Goal: Task Accomplishment & Management: Complete application form

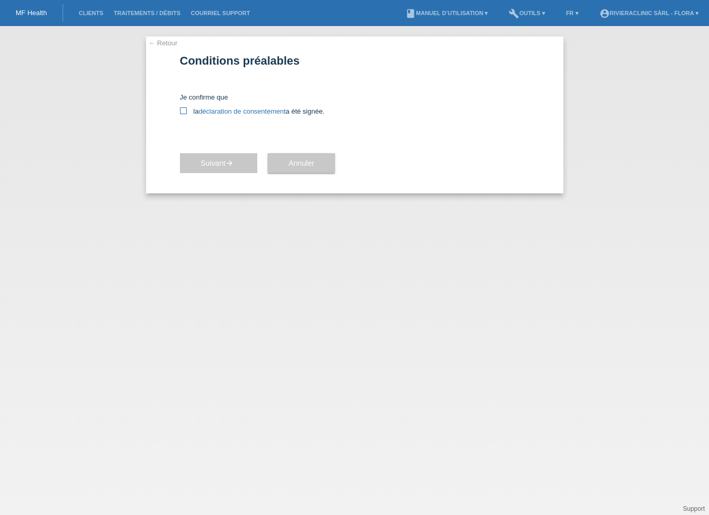
click at [184, 110] on icon at bounding box center [183, 110] width 7 height 7
click at [184, 110] on input "la déclaration de consentement a été signée." at bounding box center [183, 110] width 7 height 7
checkbox input "true"
click at [96, 11] on link "Clients" at bounding box center [91, 13] width 35 height 6
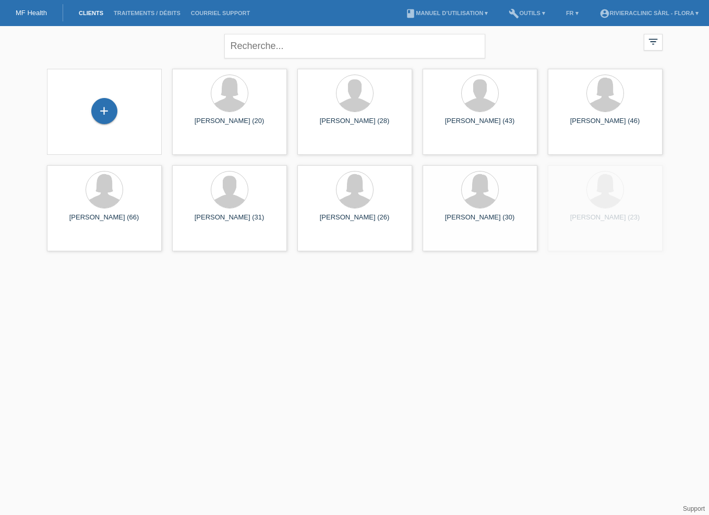
click at [120, 111] on div "+" at bounding box center [104, 112] width 98 height 28
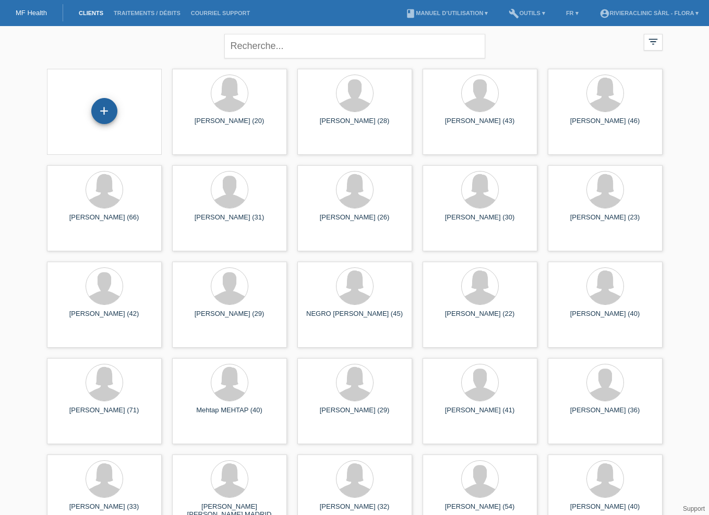
click at [107, 108] on div "+" at bounding box center [104, 111] width 26 height 26
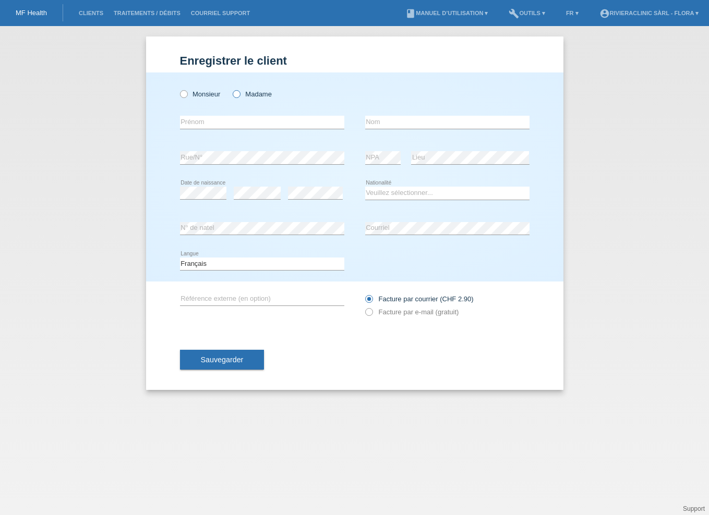
click at [231, 89] on icon at bounding box center [231, 89] width 0 height 0
click at [239, 94] on input "Madame" at bounding box center [236, 93] width 7 height 7
radio input "true"
type input "PARRAIN"
type input "Thibaut"
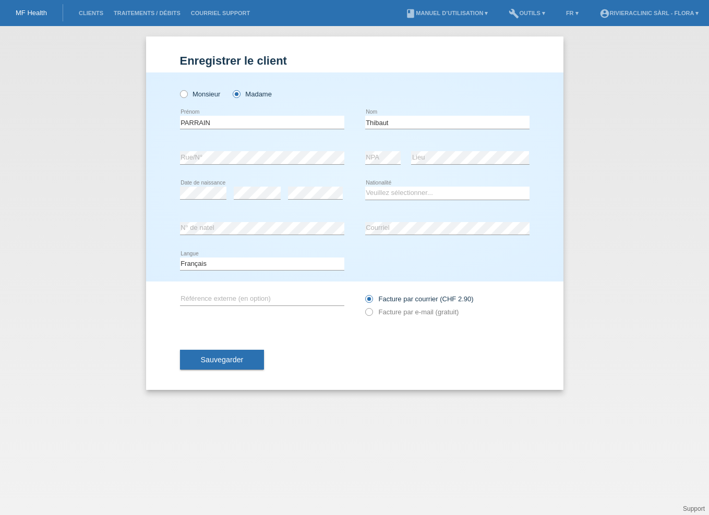
click at [385, 150] on div "error NPA" at bounding box center [383, 157] width 36 height 35
select select "FR"
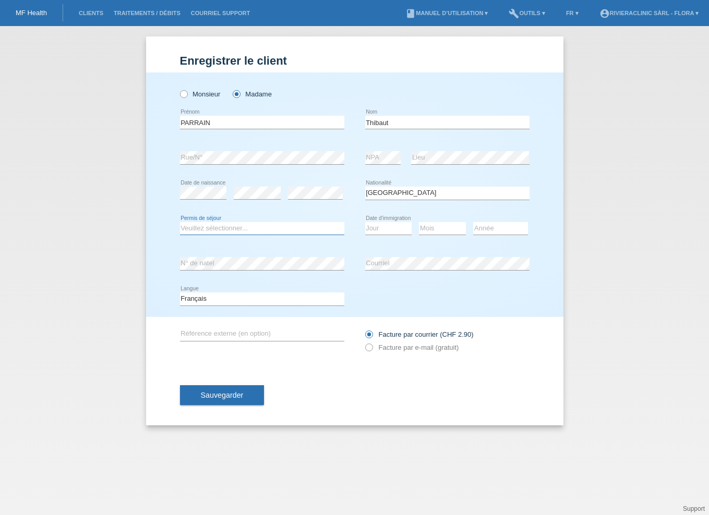
select select "C"
click at [386, 221] on div "Jour 01 02 03 04 05 06 07 08 09 10 11 12 13 14 15 16" at bounding box center [388, 228] width 47 height 35
select select "09"
select select "01"
select select "2017"
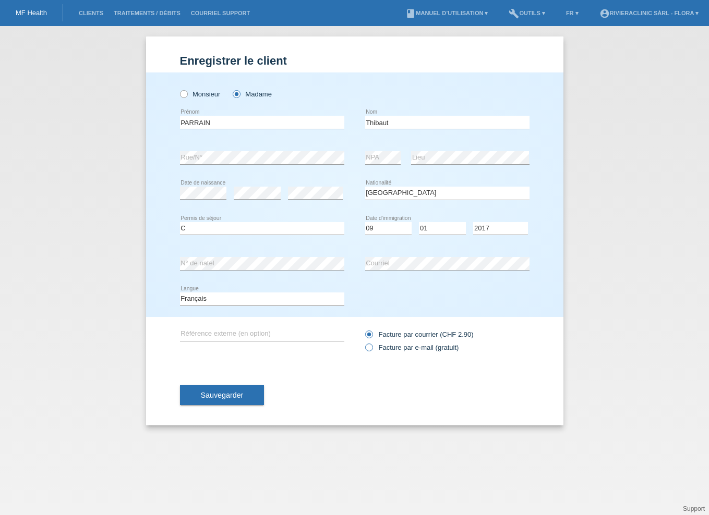
click at [394, 345] on label "Facture par e-mail (gratuit)" at bounding box center [412, 348] width 94 height 8
click at [372, 345] on input "Facture par e-mail (gratuit)" at bounding box center [368, 350] width 7 height 13
radio input "true"
click at [227, 400] on button "Sauvegarder" at bounding box center [222, 395] width 84 height 20
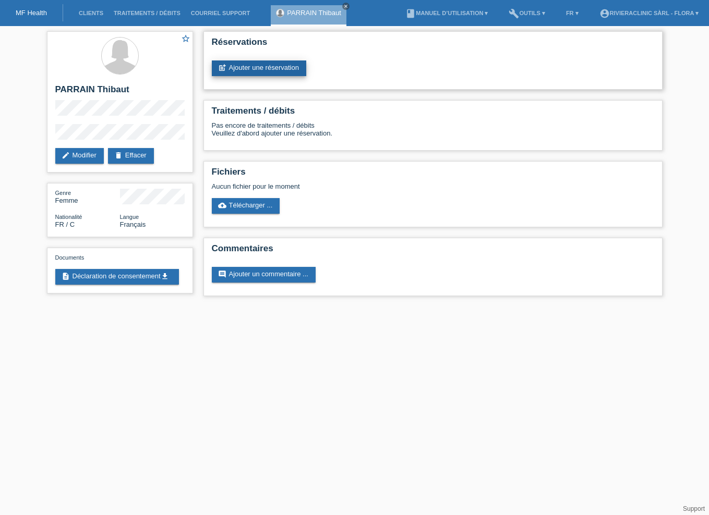
click at [254, 70] on link "post_add Ajouter une réservation" at bounding box center [259, 68] width 94 height 16
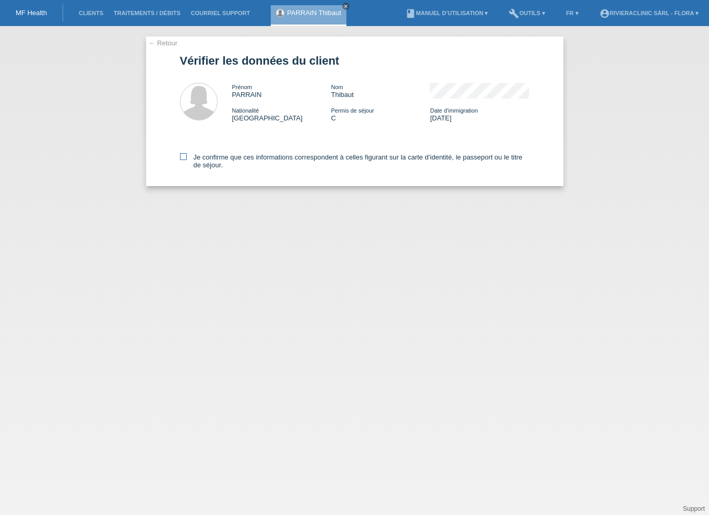
click at [184, 159] on icon at bounding box center [183, 156] width 7 height 7
click at [184, 159] on input "Je confirme que ces informations correspondent à celles figurant sur la carte d…" at bounding box center [183, 156] width 7 height 7
checkbox input "true"
